Goal: Transaction & Acquisition: Purchase product/service

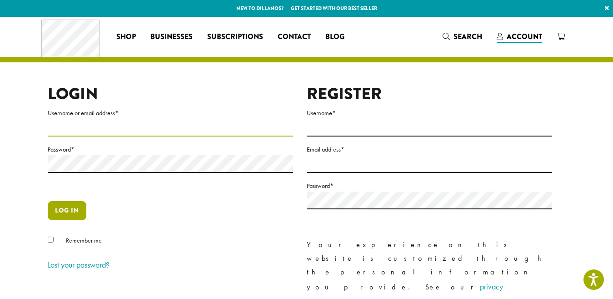
type input "**********"
click at [76, 210] on button "Log in" at bounding box center [67, 210] width 39 height 19
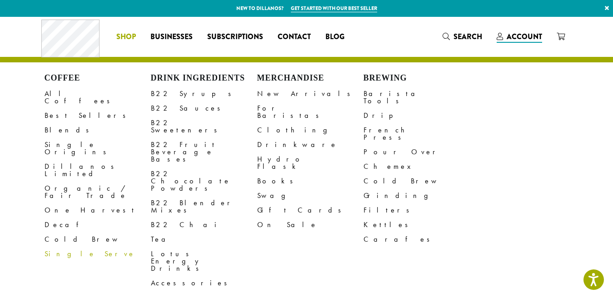
click at [65, 246] on link "Single Serve" at bounding box center [98, 253] width 106 height 15
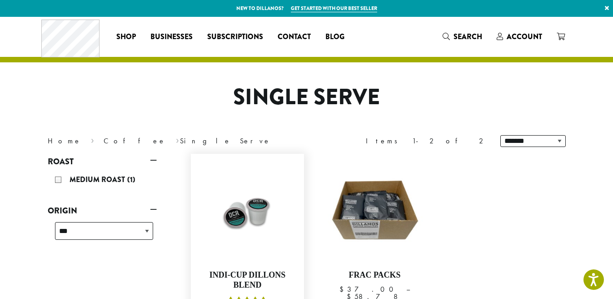
scroll to position [136, 0]
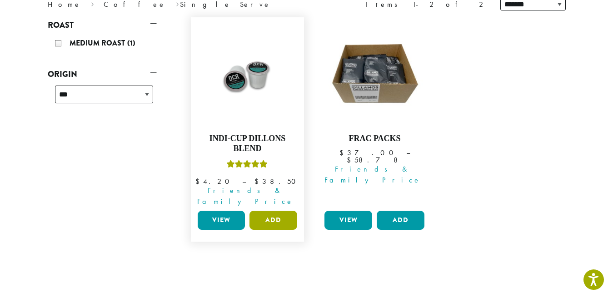
click at [284, 217] on button "Add" at bounding box center [274, 220] width 48 height 19
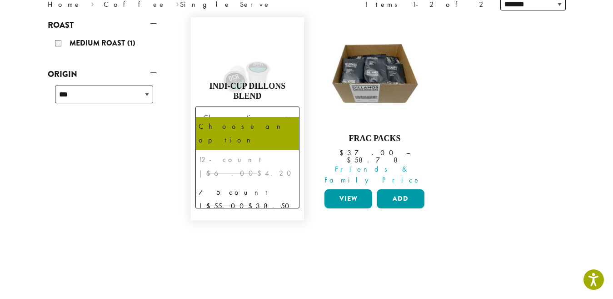
click at [292, 107] on b at bounding box center [288, 118] width 22 height 22
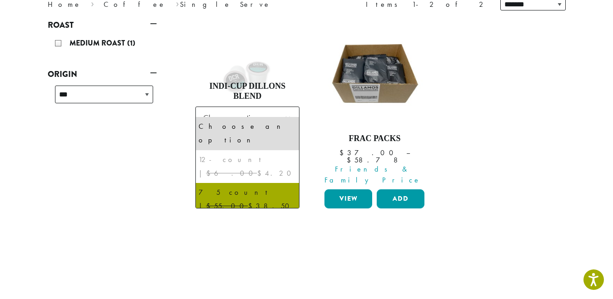
select select "********"
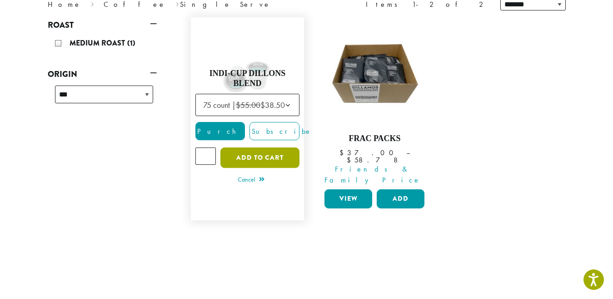
click at [255, 147] on button "Add to cart" at bounding box center [260, 157] width 79 height 20
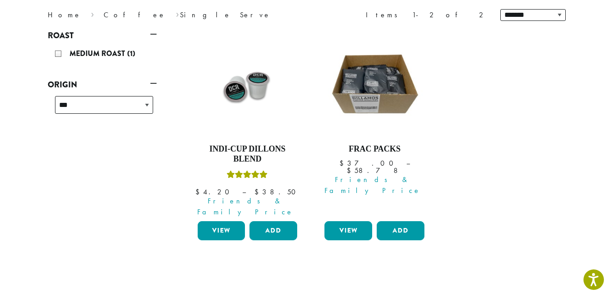
scroll to position [136, 0]
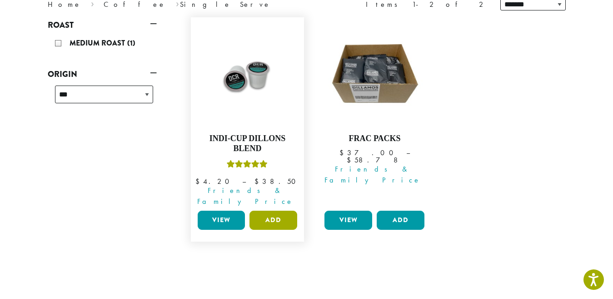
click at [279, 217] on button "Add" at bounding box center [274, 220] width 48 height 19
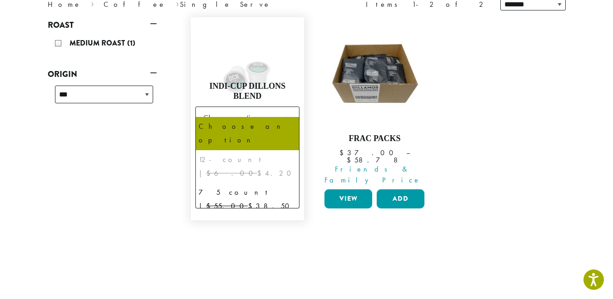
click at [286, 111] on b at bounding box center [288, 118] width 22 height 22
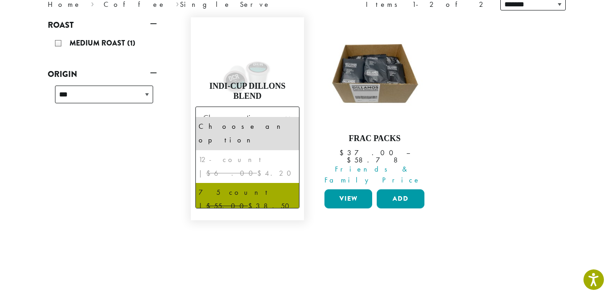
select select "********"
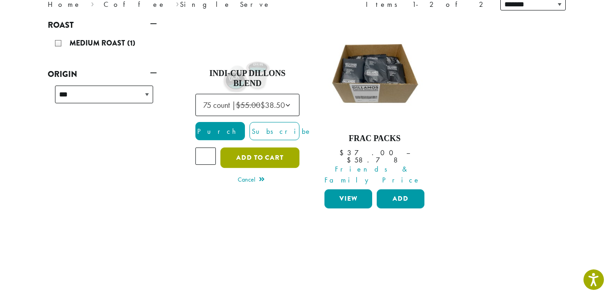
click at [256, 155] on button "Add to cart" at bounding box center [260, 157] width 79 height 20
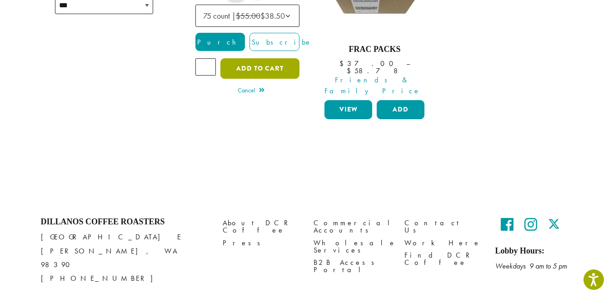
scroll to position [228, 0]
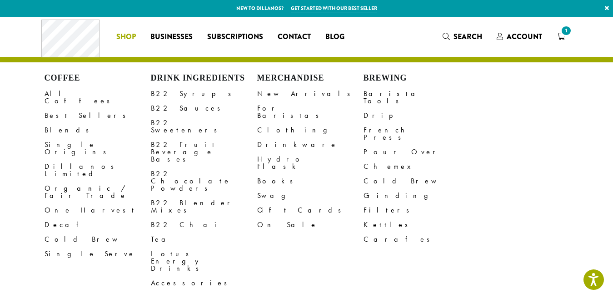
click at [126, 39] on span "Shop" at bounding box center [126, 36] width 20 height 11
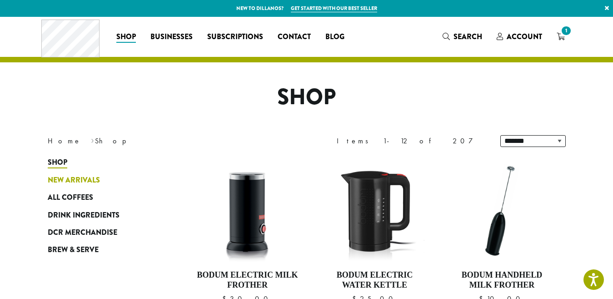
click at [60, 176] on span "New Arrivals" at bounding box center [74, 180] width 52 height 11
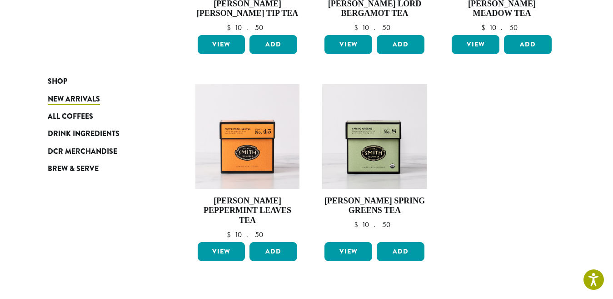
scroll to position [728, 0]
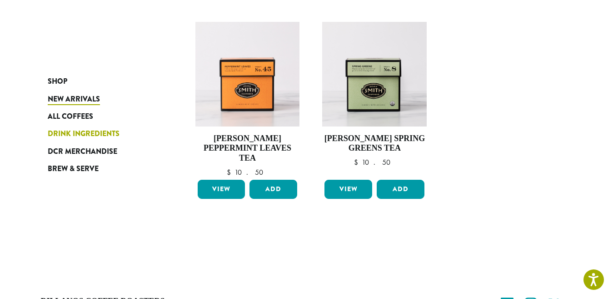
click at [81, 136] on span "Drink Ingredients" at bounding box center [84, 133] width 72 height 11
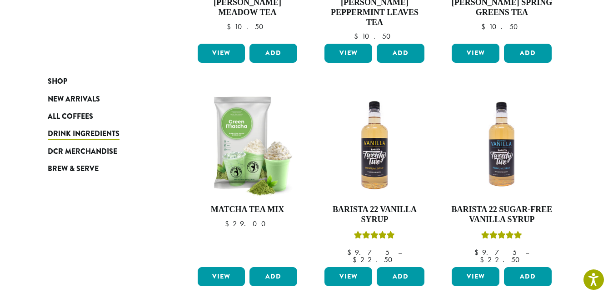
scroll to position [591, 0]
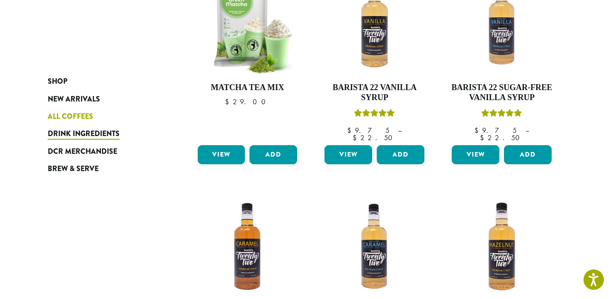
click at [85, 116] on span "All Coffees" at bounding box center [70, 116] width 45 height 11
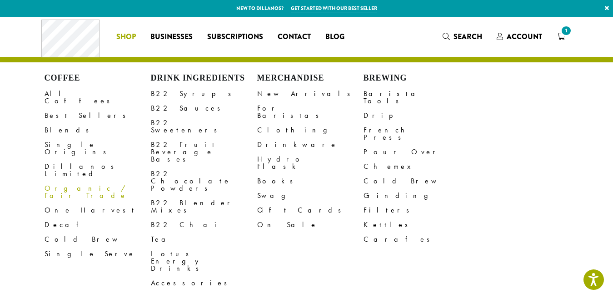
click at [72, 181] on link "Organic / Fair Trade" at bounding box center [98, 192] width 106 height 22
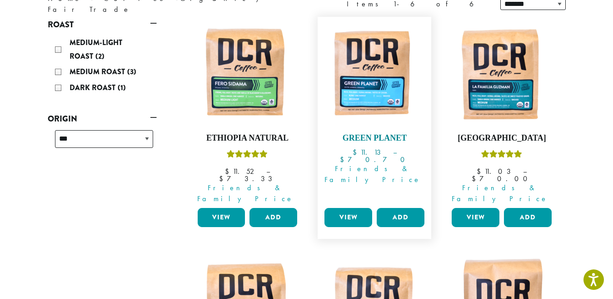
scroll to position [136, 0]
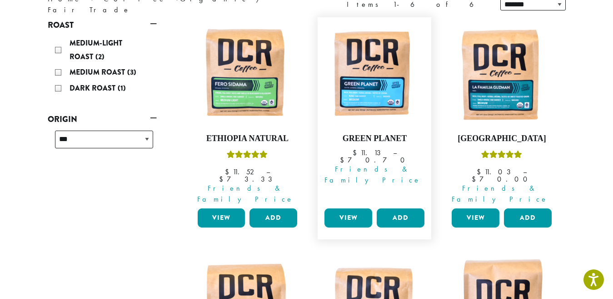
click at [352, 208] on link "View" at bounding box center [349, 217] width 48 height 19
click at [360, 208] on link "View" at bounding box center [349, 217] width 48 height 19
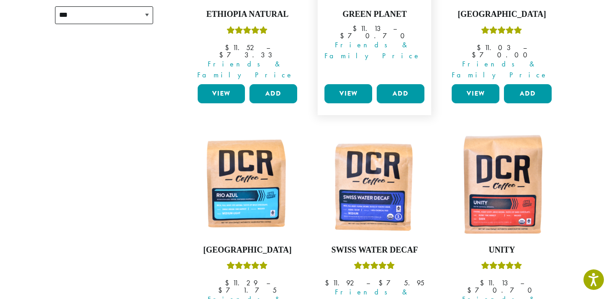
scroll to position [318, 0]
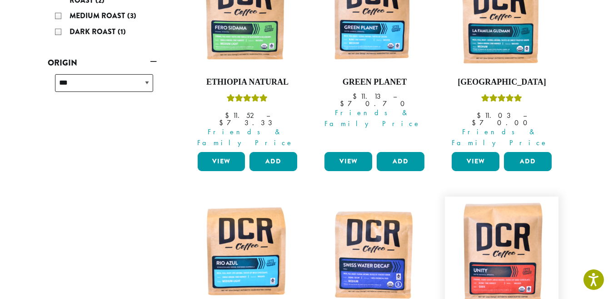
scroll to position [136, 0]
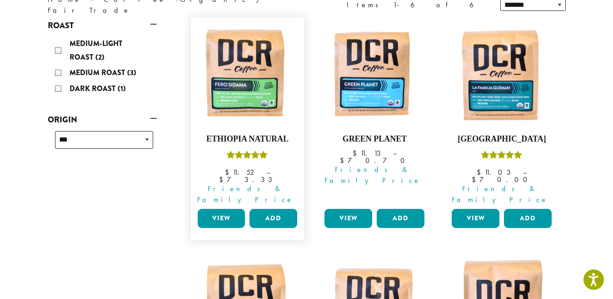
click at [231, 209] on link "View" at bounding box center [222, 218] width 48 height 19
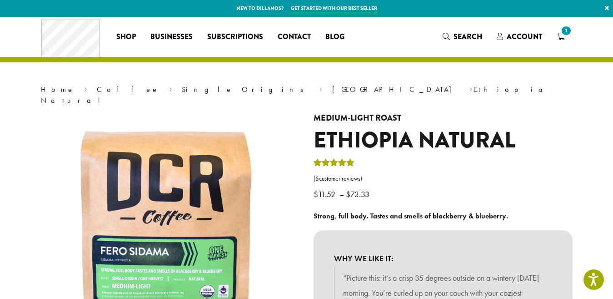
scroll to position [136, 0]
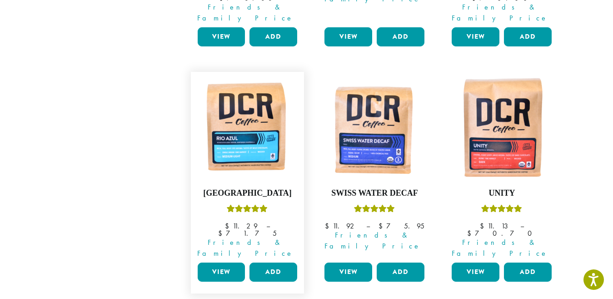
click at [232, 262] on link "View" at bounding box center [222, 271] width 48 height 19
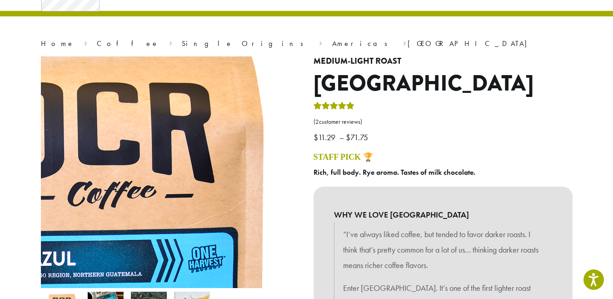
scroll to position [45, 0]
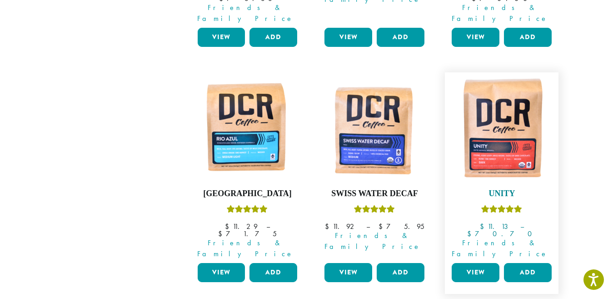
click at [518, 125] on img at bounding box center [502, 129] width 105 height 105
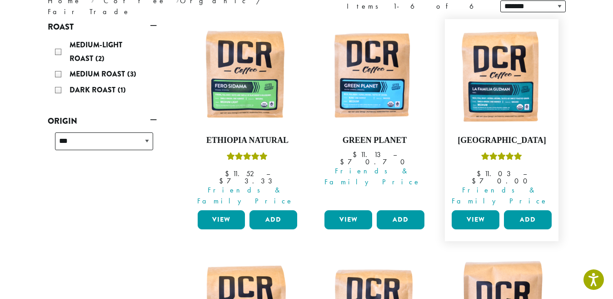
click at [477, 210] on link "View" at bounding box center [476, 219] width 48 height 19
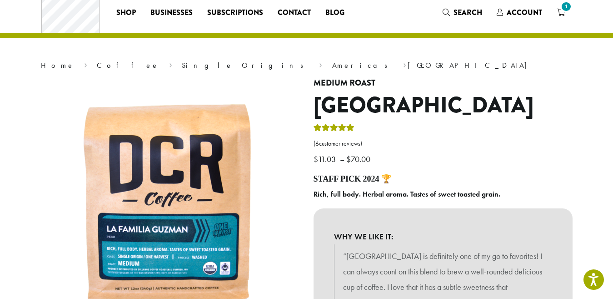
scroll to position [136, 0]
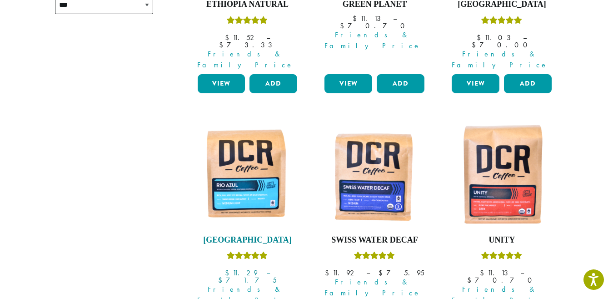
click at [253, 144] on img at bounding box center [247, 175] width 105 height 105
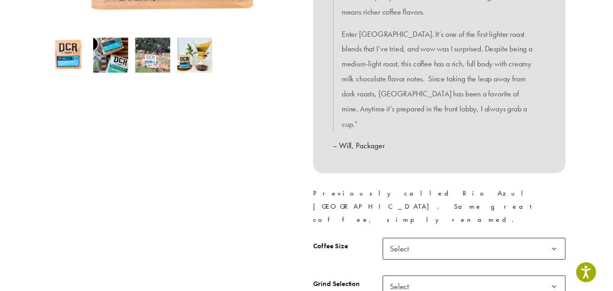
scroll to position [364, 0]
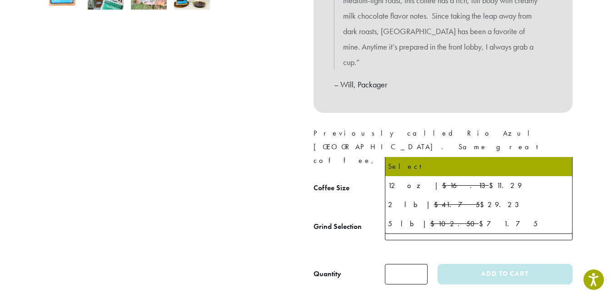
click at [491, 179] on span "Select" at bounding box center [479, 190] width 188 height 22
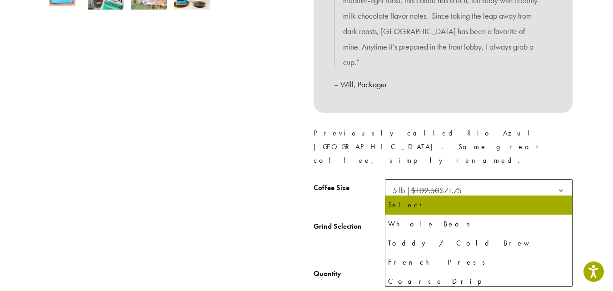
click at [467, 218] on span "Select" at bounding box center [479, 229] width 188 height 22
click at [481, 179] on span "5 lb | $102.50 $71.75" at bounding box center [479, 190] width 188 height 22
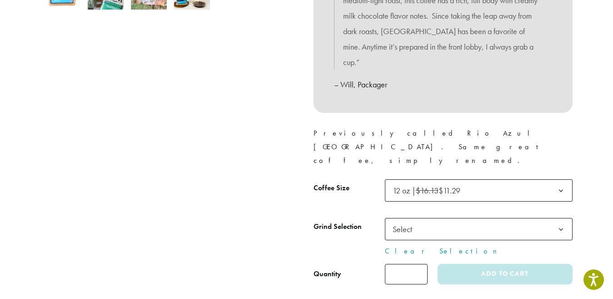
click at [450, 218] on span "Select" at bounding box center [479, 229] width 188 height 22
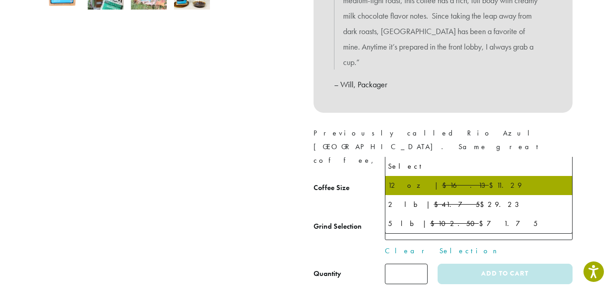
click at [484, 179] on span "12 oz | $16.13 $11.29" at bounding box center [479, 190] width 188 height 22
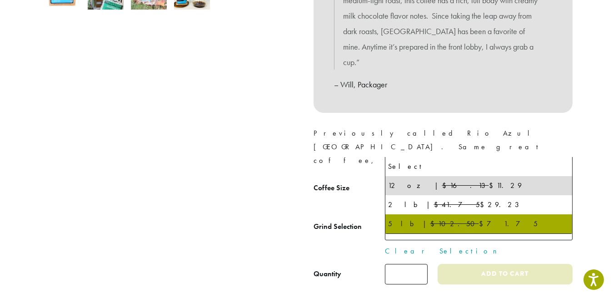
select select "**********"
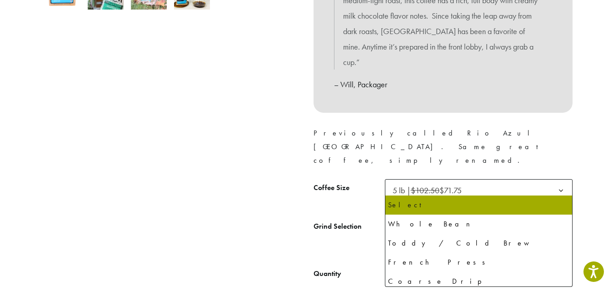
click at [509, 218] on span "Select" at bounding box center [479, 229] width 188 height 22
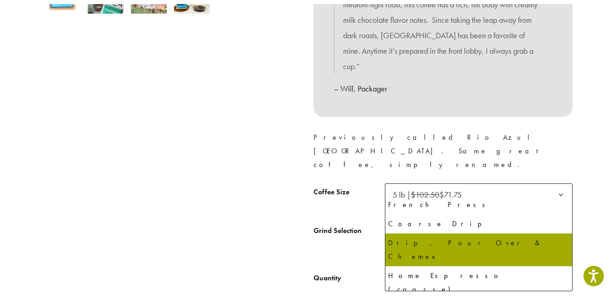
scroll to position [62, 0]
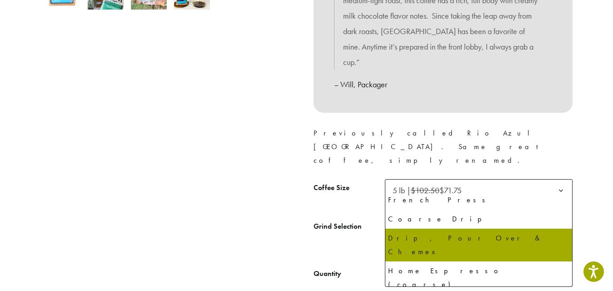
select select "**********"
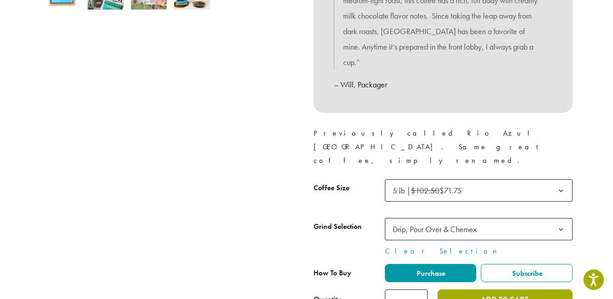
click at [535, 289] on button "Add to cart" at bounding box center [505, 299] width 135 height 20
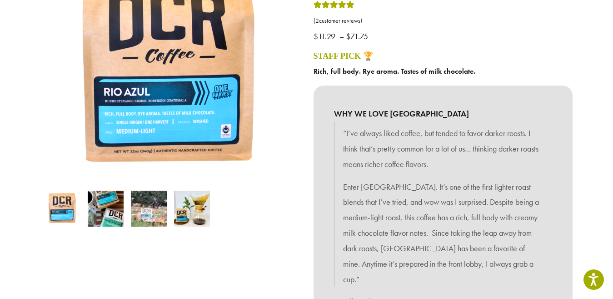
scroll to position [409, 0]
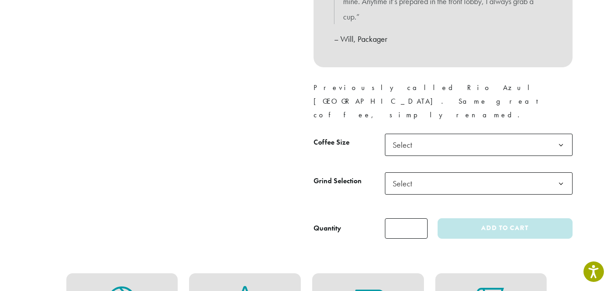
click at [424, 134] on span "Select" at bounding box center [479, 145] width 188 height 22
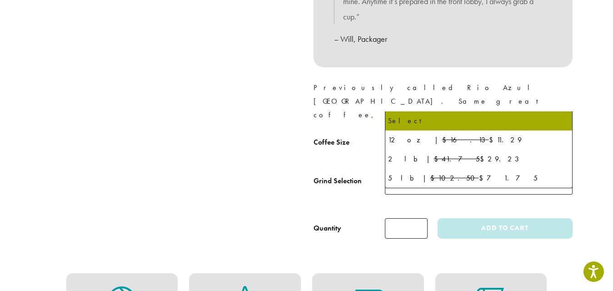
scroll to position [364, 0]
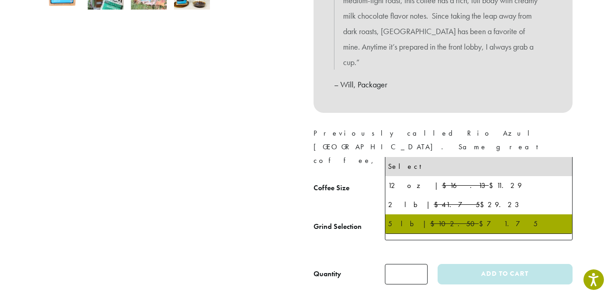
select select "**********"
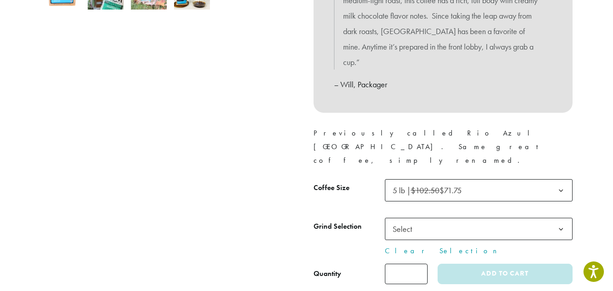
click at [430, 218] on span "Select" at bounding box center [479, 229] width 188 height 22
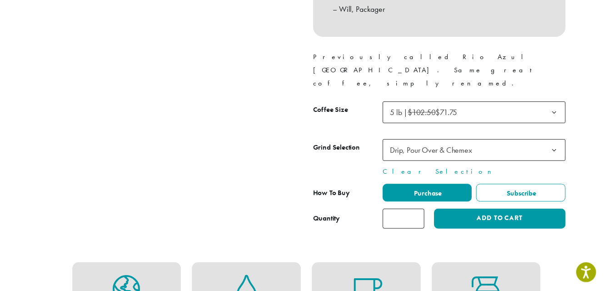
scroll to position [438, 0]
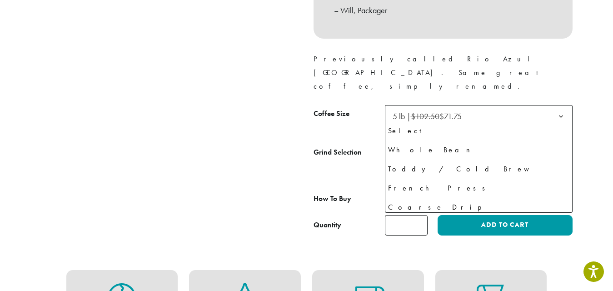
click at [491, 144] on span "Drip, Pour Over & Chemex" at bounding box center [479, 155] width 188 height 22
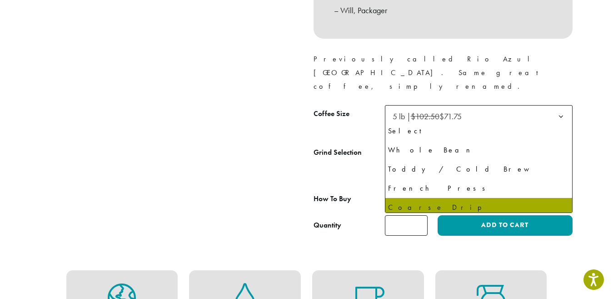
click at [537, 144] on span "Coarse Drip" at bounding box center [479, 155] width 188 height 22
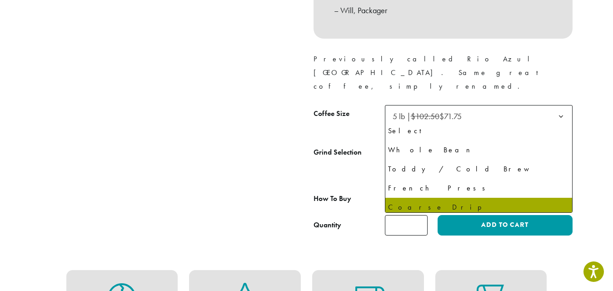
scroll to position [57, 0]
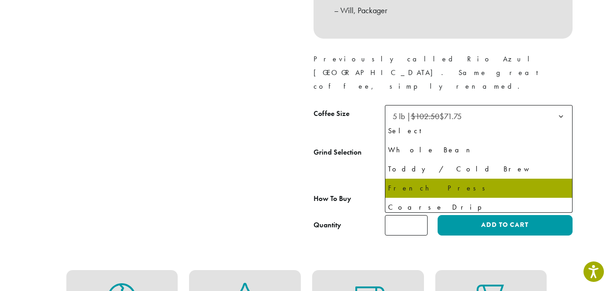
click at [536, 144] on span "French Press" at bounding box center [479, 155] width 188 height 22
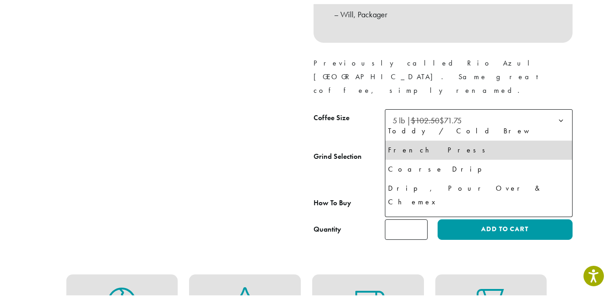
scroll to position [62, 0]
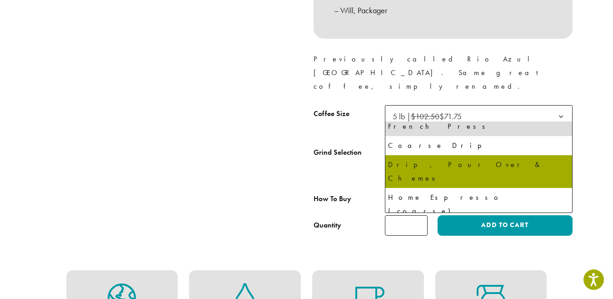
select select "**********"
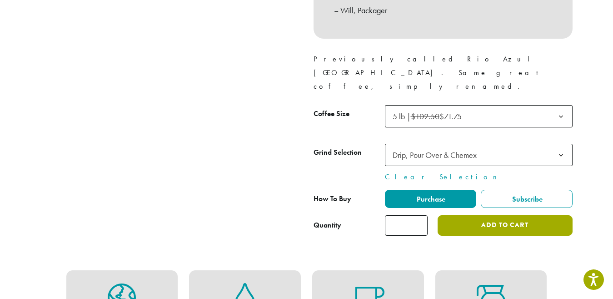
click at [535, 215] on button "Add to cart" at bounding box center [505, 225] width 135 height 20
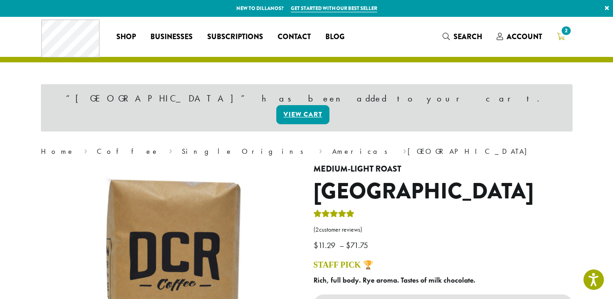
click at [563, 34] on span "2" at bounding box center [566, 31] width 12 height 12
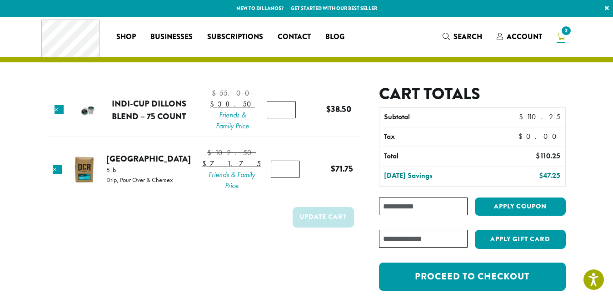
click at [427, 214] on input "Coupon:" at bounding box center [423, 206] width 88 height 18
type input "******"
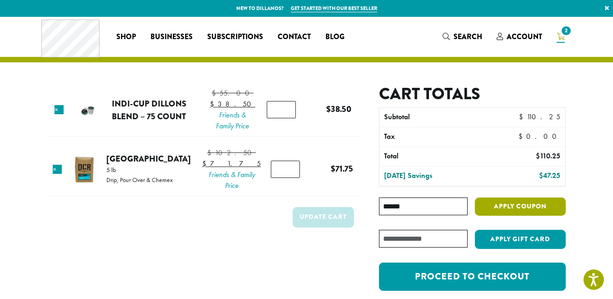
click at [524, 206] on button "Apply coupon" at bounding box center [520, 206] width 91 height 19
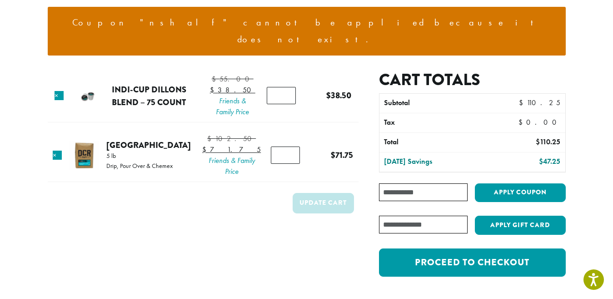
click at [411, 183] on input "Coupon:" at bounding box center [423, 192] width 88 height 18
type input "********"
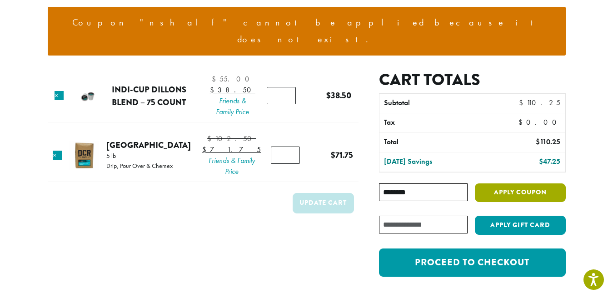
click at [516, 183] on button "Apply coupon" at bounding box center [520, 192] width 91 height 19
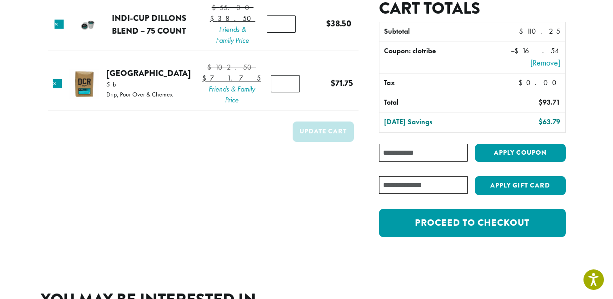
scroll to position [91, 0]
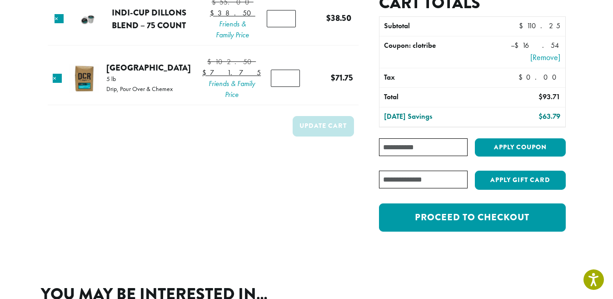
click at [585, 124] on section "Coupon code applied successfully. Product Price Quantity Subtotal × Indi-Cup Di…" at bounding box center [306, 94] width 613 height 337
click at [443, 149] on input "Coupon:" at bounding box center [423, 147] width 88 height 18
paste input "**********"
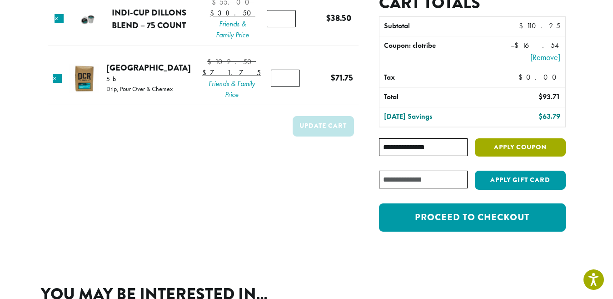
type input "**********"
click at [512, 149] on button "Apply coupon" at bounding box center [520, 147] width 91 height 19
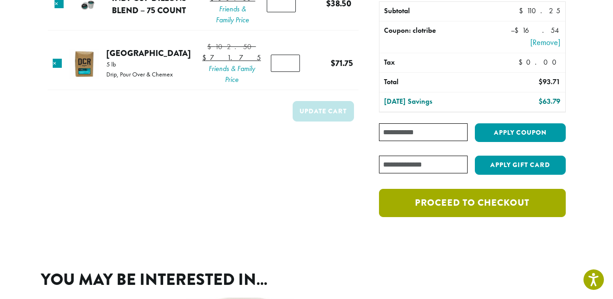
scroll to position [182, 0]
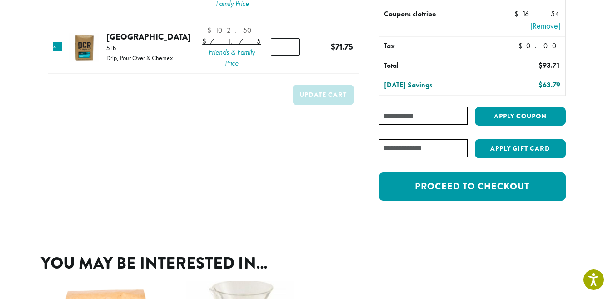
paste input "********"
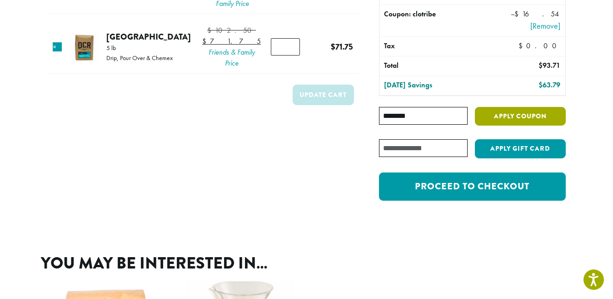
type input "********"
click at [488, 121] on button "Apply coupon" at bounding box center [520, 116] width 91 height 19
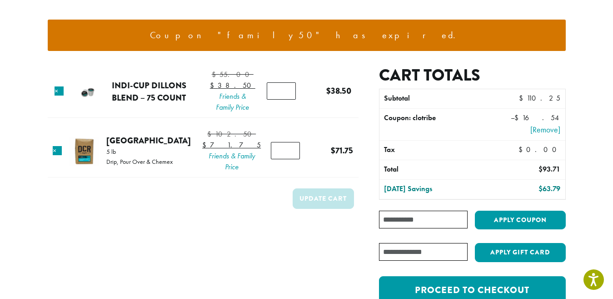
scroll to position [182, 0]
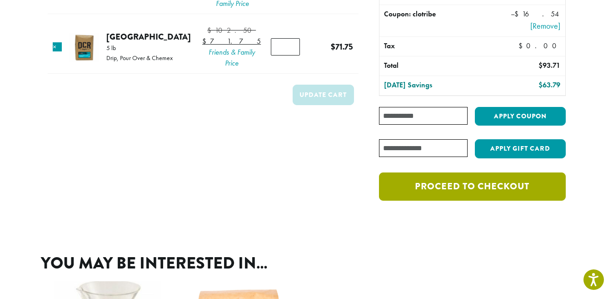
click at [499, 185] on link "Proceed to checkout" at bounding box center [472, 186] width 186 height 28
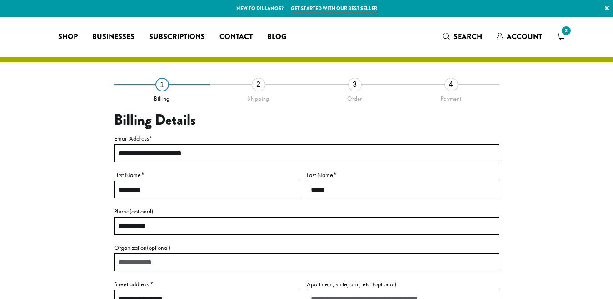
select select "**"
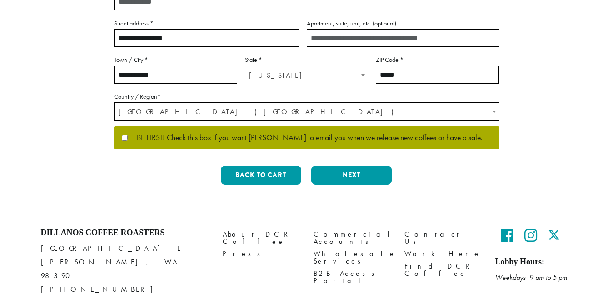
scroll to position [273, 0]
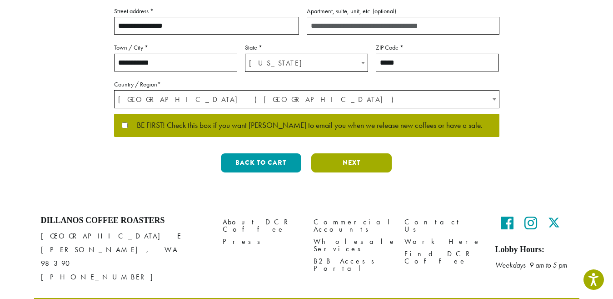
click at [363, 167] on button "Next" at bounding box center [352, 162] width 80 height 19
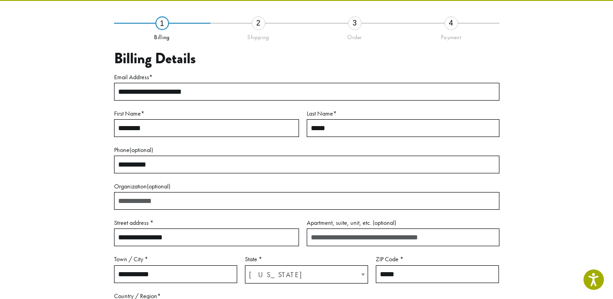
scroll to position [52, 0]
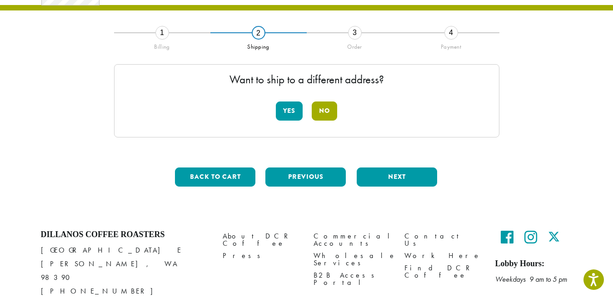
click at [322, 113] on button "No" at bounding box center [324, 110] width 25 height 19
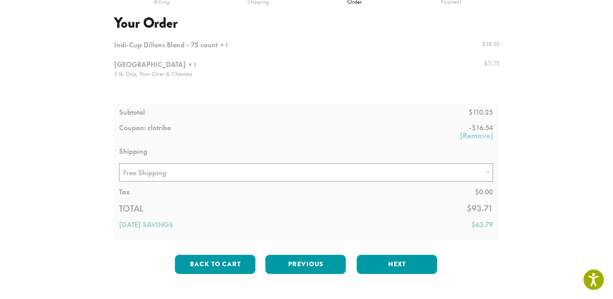
scroll to position [143, 0]
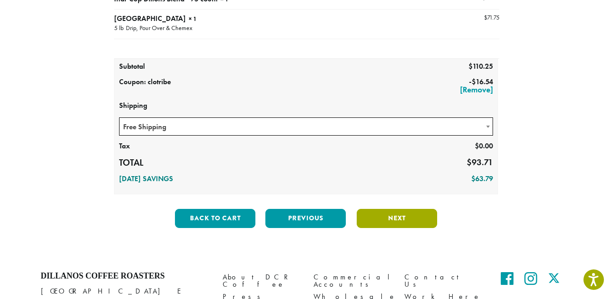
click at [405, 216] on button "Next" at bounding box center [397, 218] width 80 height 19
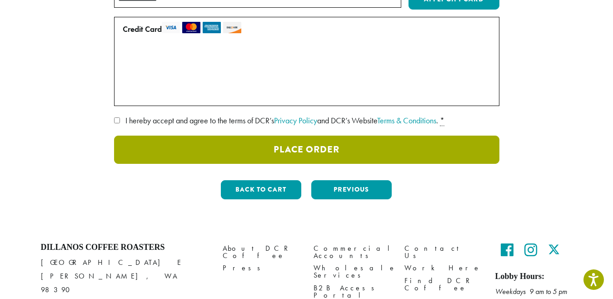
click at [265, 161] on button "Place Order" at bounding box center [307, 150] width 386 height 28
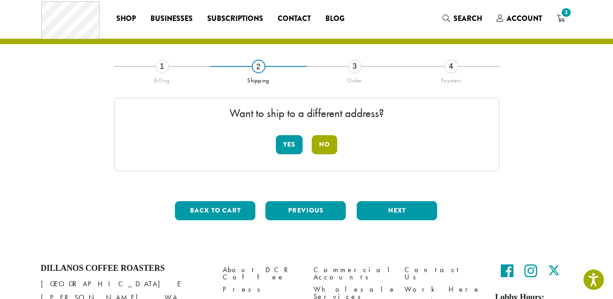
click at [327, 150] on button "No" at bounding box center [324, 144] width 25 height 19
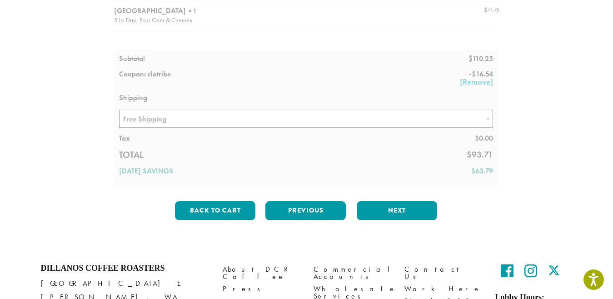
scroll to position [155, 0]
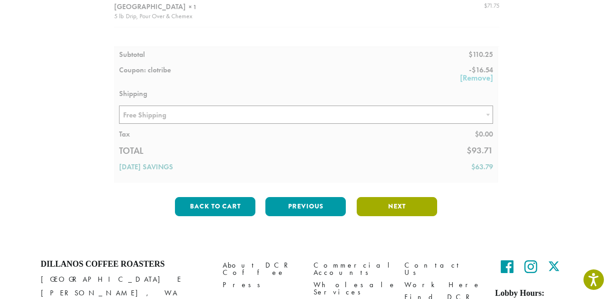
click at [404, 208] on button "Next" at bounding box center [397, 206] width 80 height 19
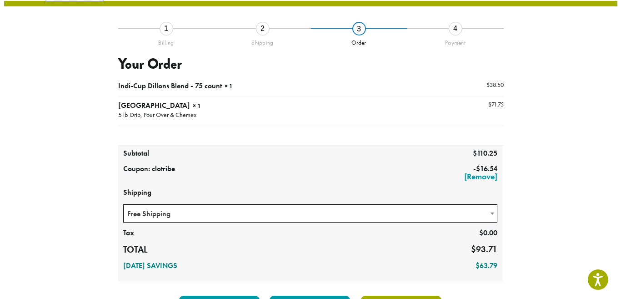
scroll to position [52, 0]
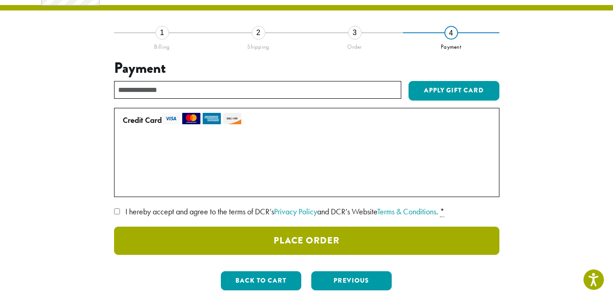
click at [325, 235] on button "Place Order" at bounding box center [307, 240] width 386 height 28
